Goal: Task Accomplishment & Management: Use online tool/utility

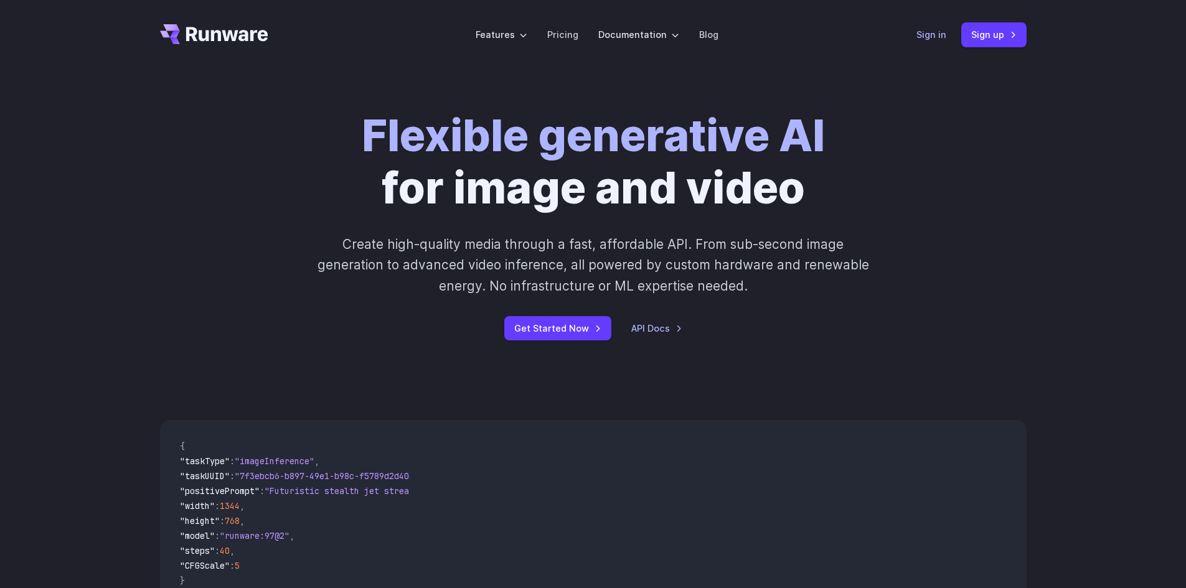
click at [926, 33] on link "Sign in" at bounding box center [931, 34] width 30 height 14
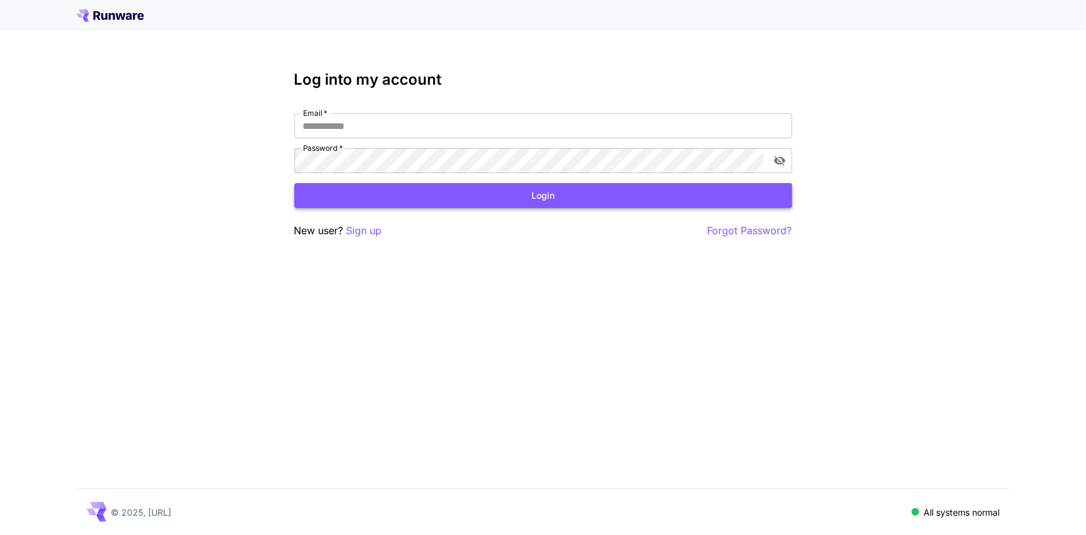
type input "**********"
click at [443, 201] on button "Login" at bounding box center [543, 196] width 498 height 26
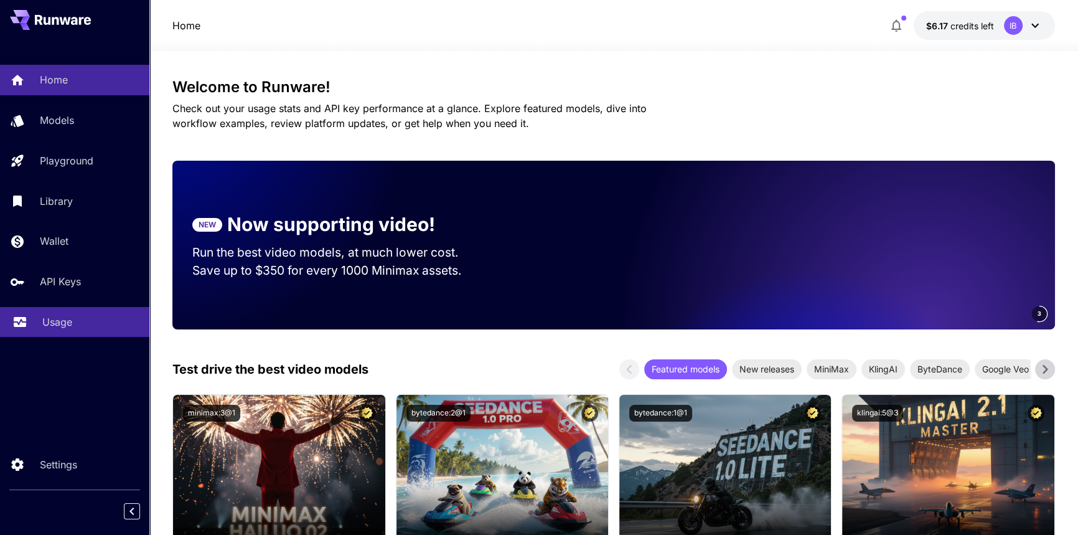
click at [62, 331] on link "Usage" at bounding box center [74, 322] width 149 height 31
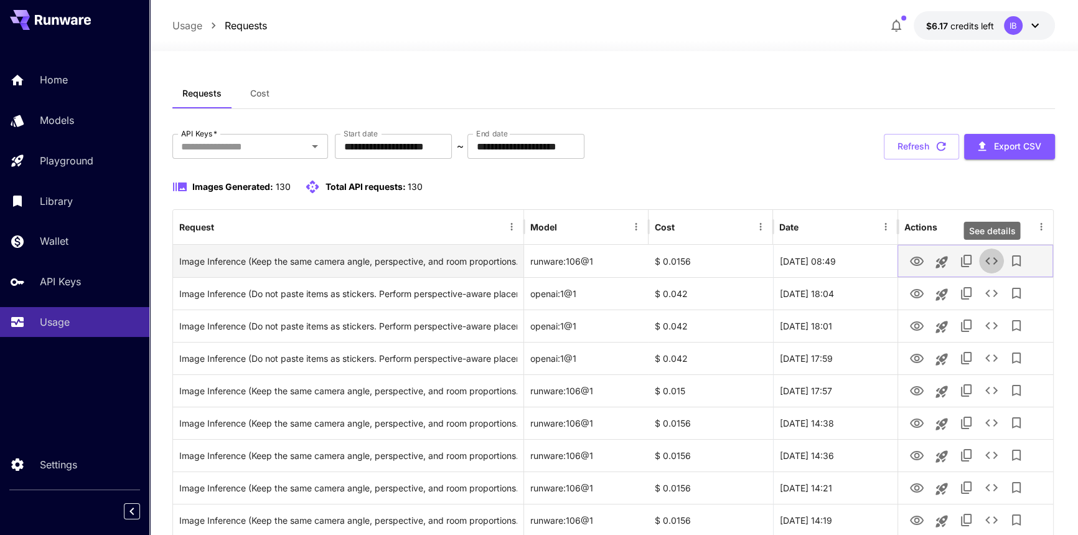
click at [994, 258] on icon "See details" at bounding box center [992, 260] width 12 height 7
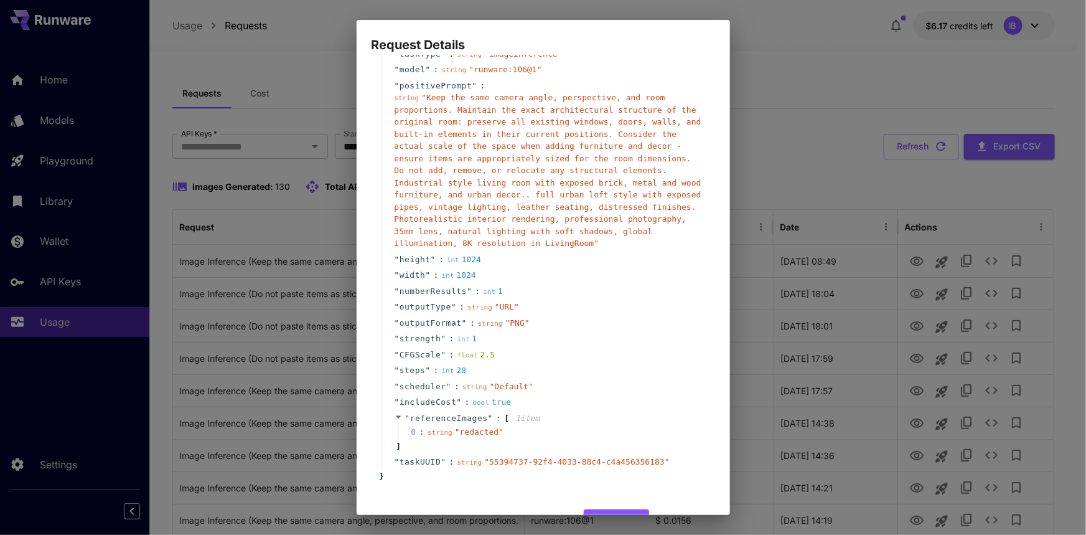
scroll to position [85, 0]
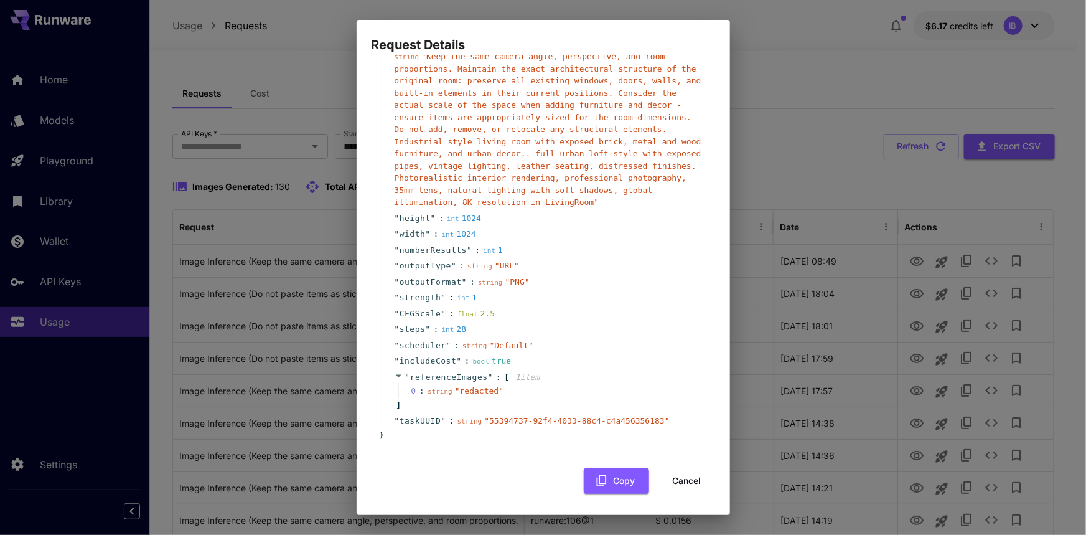
click at [867, 11] on div "Request Details { 15 item s " taskType " : string " imageInference " " model " …" at bounding box center [543, 267] width 1086 height 535
click at [840, 172] on div "Request Details { 15 item s " taskType " : string " imageInference " " model " …" at bounding box center [543, 267] width 1086 height 535
click at [843, 11] on div "Request Details { 15 item s " taskType " : string " imageInference " " model " …" at bounding box center [543, 267] width 1086 height 535
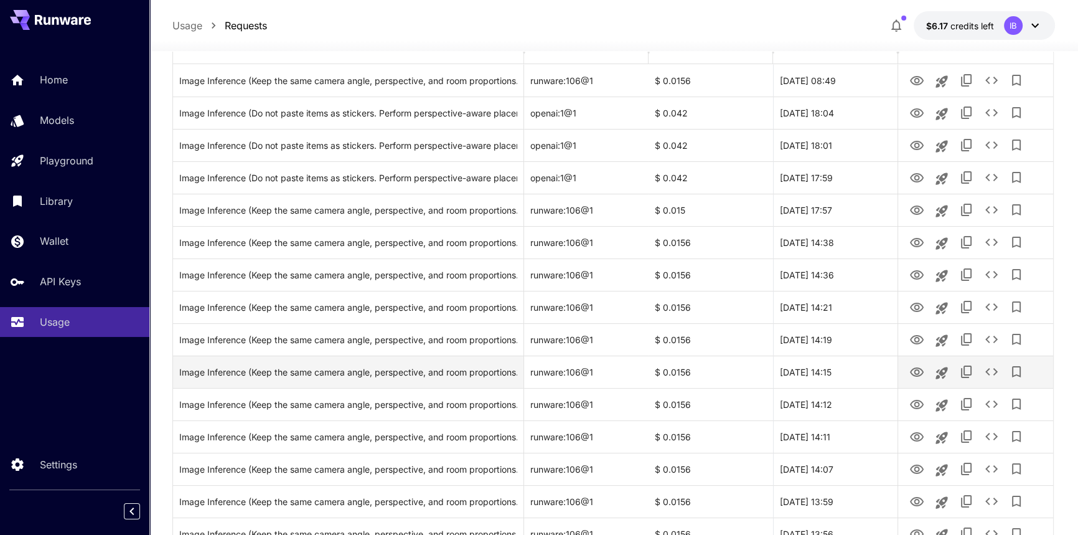
scroll to position [113, 0]
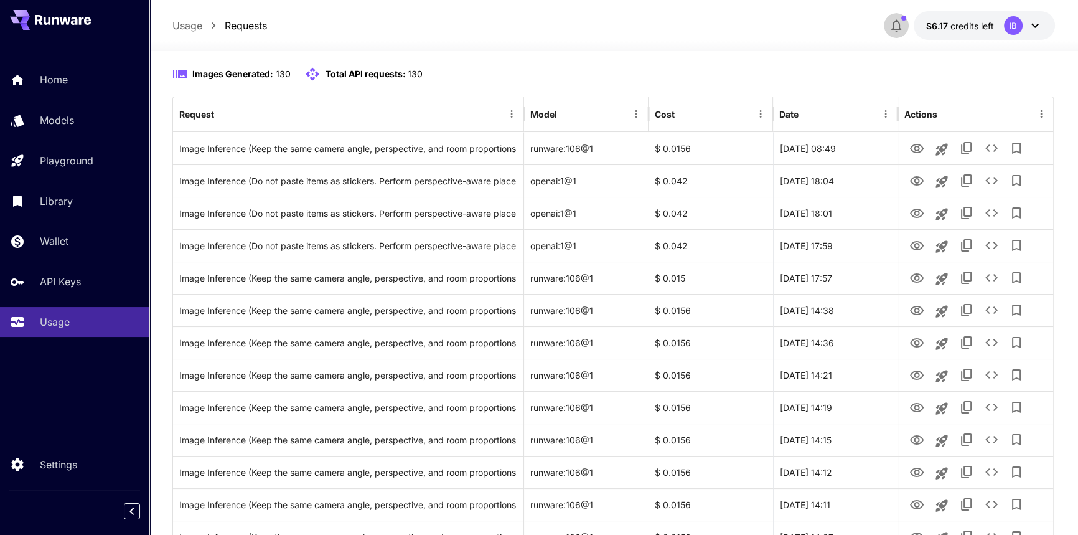
click at [892, 26] on icon "button" at bounding box center [896, 25] width 15 height 15
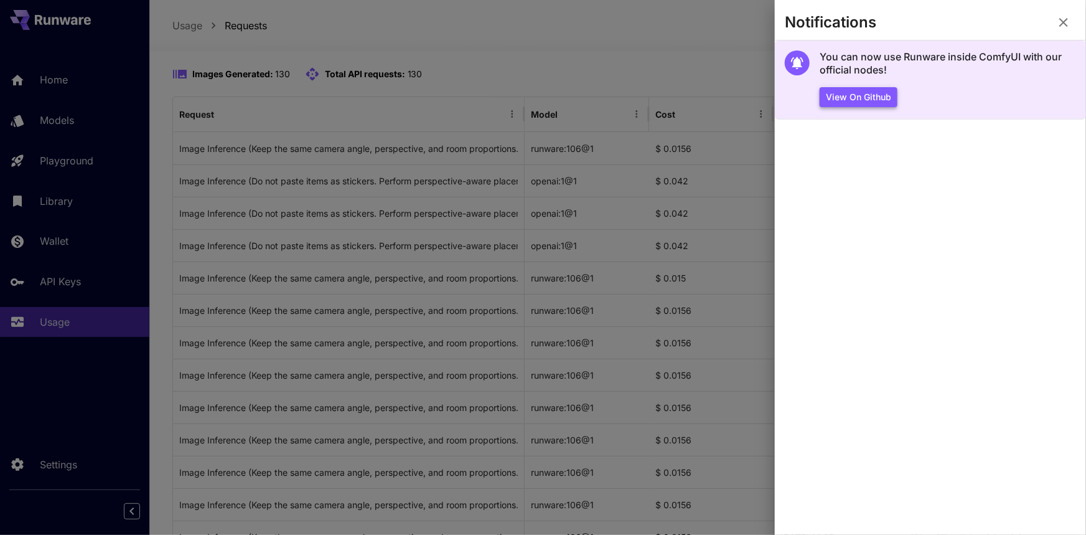
click at [882, 99] on button "View on Github" at bounding box center [859, 97] width 78 height 21
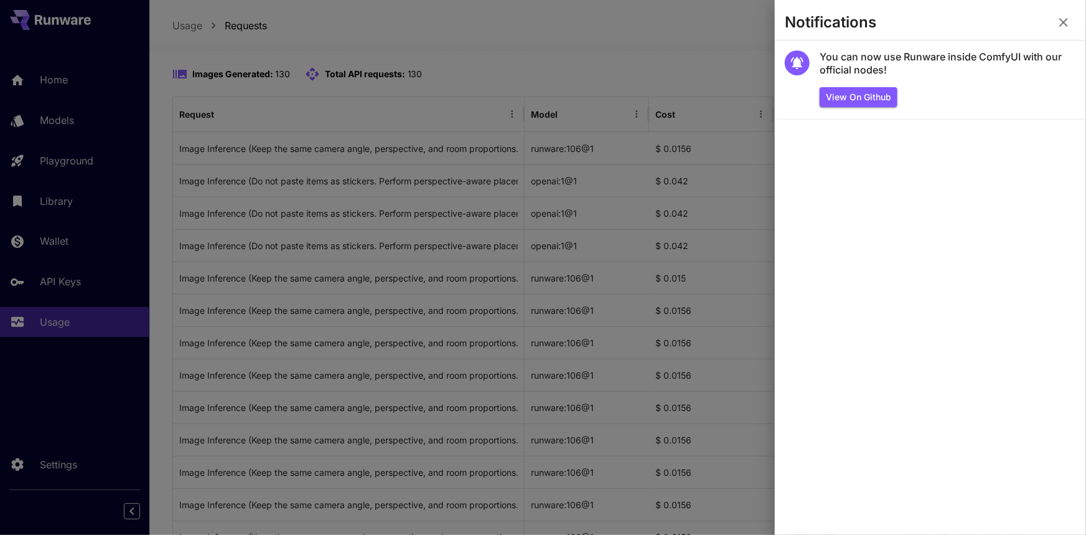
click at [626, 98] on div at bounding box center [543, 267] width 1086 height 535
